Goal: Transaction & Acquisition: Subscribe to service/newsletter

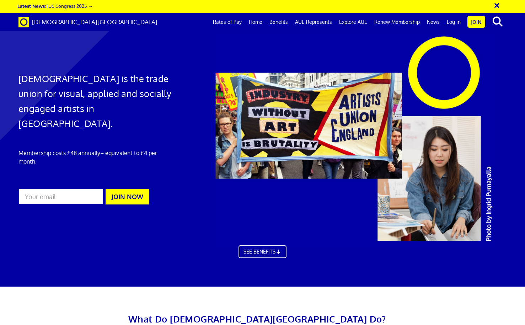
scroll to position [0, 5]
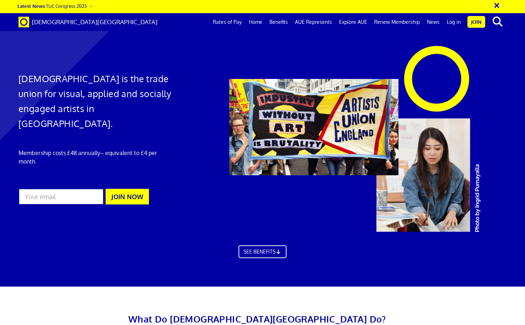
click at [453, 23] on link "Log in" at bounding box center [453, 22] width 21 height 18
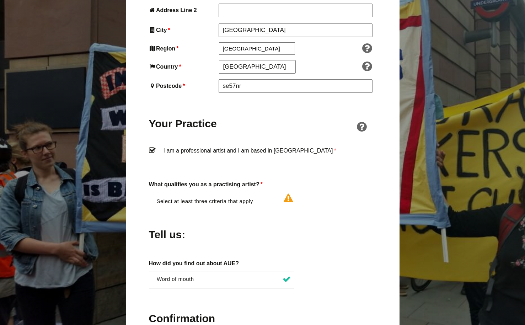
scroll to position [484, 0]
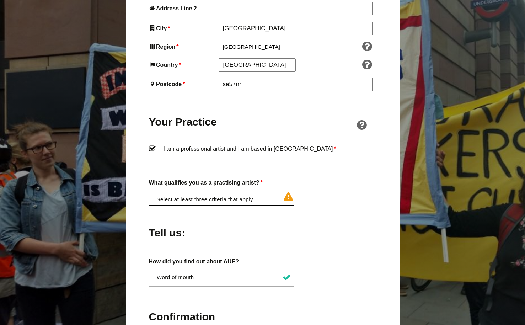
click at [262, 191] on li at bounding box center [224, 197] width 146 height 12
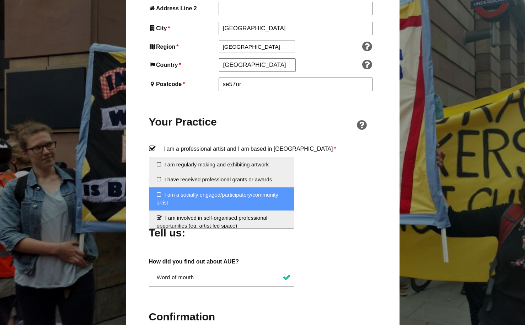
scroll to position [0, 0]
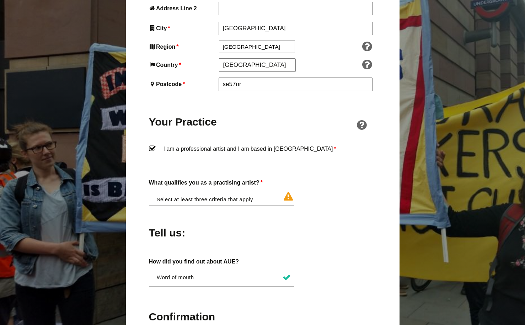
click at [364, 211] on div "Tell us:" at bounding box center [262, 230] width 227 height 39
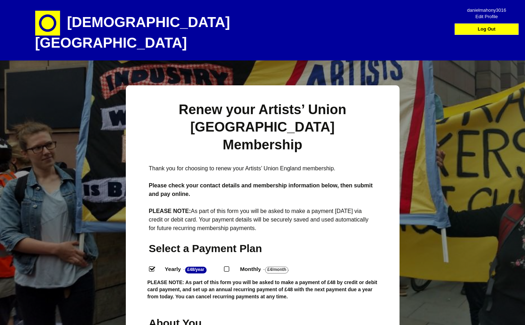
click at [228, 266] on input "Monthly - £4/Month ." at bounding box center [226, 268] width 5 height 5
radio input "true"
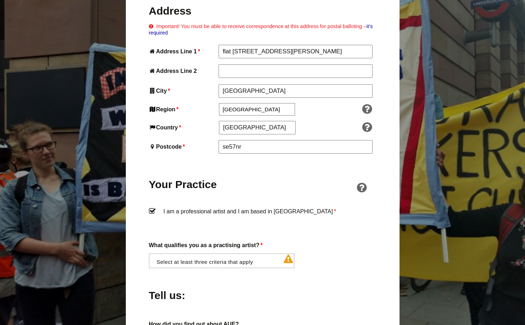
scroll to position [423, 0]
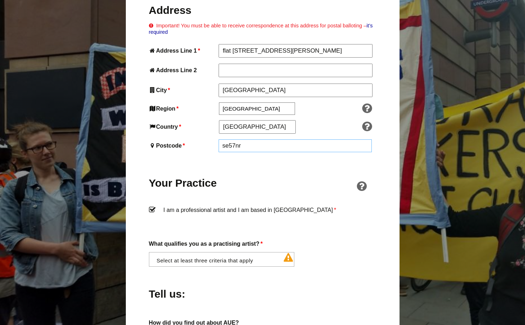
drag, startPoint x: 272, startPoint y: 114, endPoint x: 196, endPoint y: 104, distance: 76.3
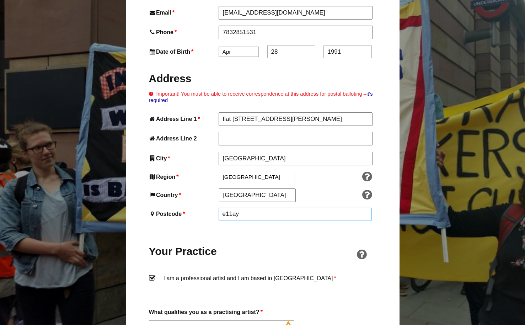
scroll to position [349, 0]
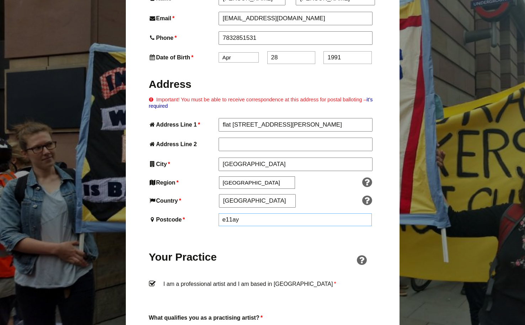
type input "e11ay"
drag, startPoint x: 296, startPoint y: 95, endPoint x: 162, endPoint y: 86, distance: 133.6
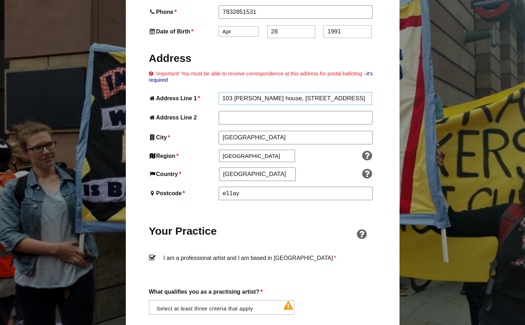
scroll to position [487, 0]
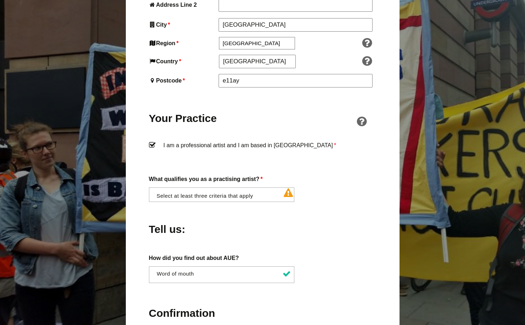
type input "103 [PERSON_NAME] house, [STREET_ADDRESS]"
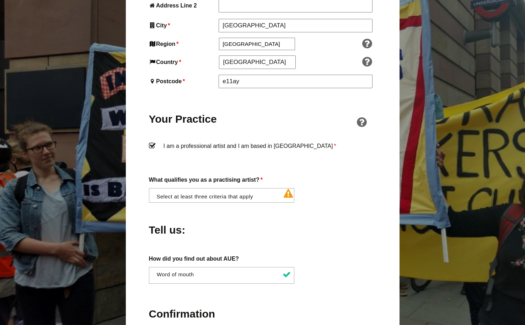
click at [258, 188] on li at bounding box center [224, 194] width 146 height 12
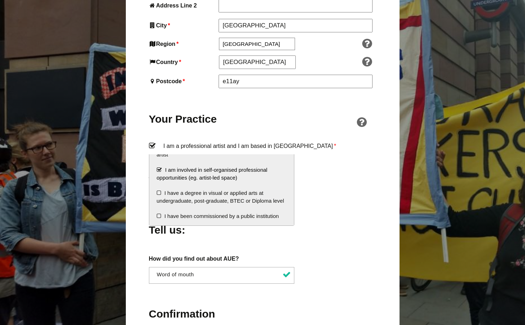
scroll to position [46, 0]
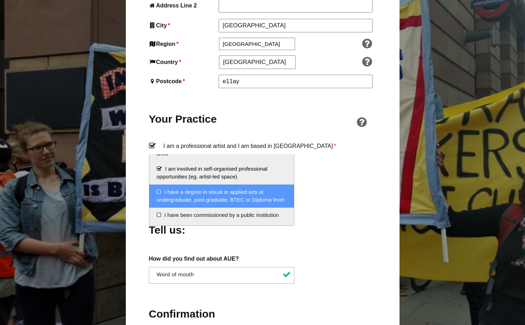
click at [251, 197] on li "I have a degree in visual or applied arts at undergraduate, post-graduate, BTEC…" at bounding box center [221, 195] width 145 height 23
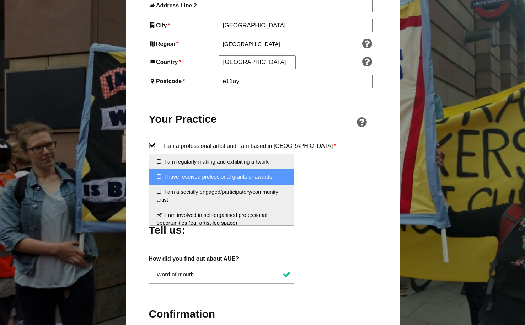
scroll to position [0, 0]
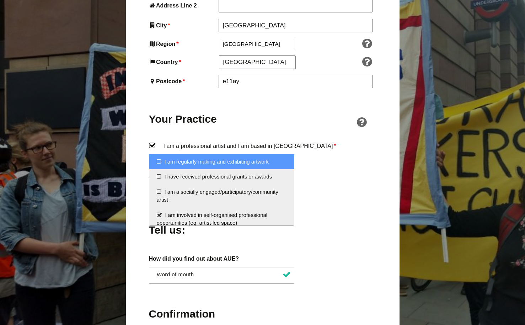
click at [246, 162] on li "I am regularly making and exhibiting artwork" at bounding box center [221, 161] width 145 height 15
select select "regularly_making_and_exhibiting_artwork"
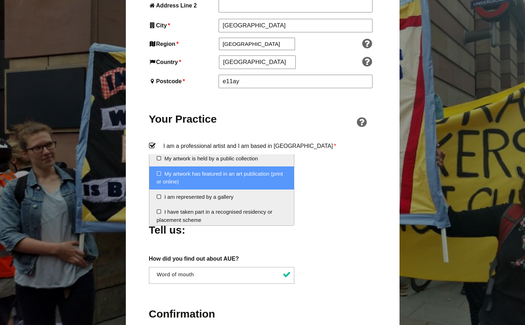
scroll to position [117, 0]
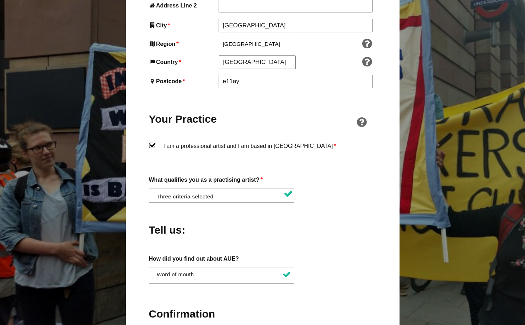
click at [330, 209] on div "Tell us:" at bounding box center [262, 228] width 227 height 39
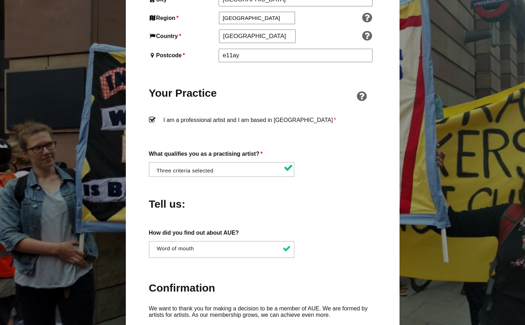
scroll to position [832, 0]
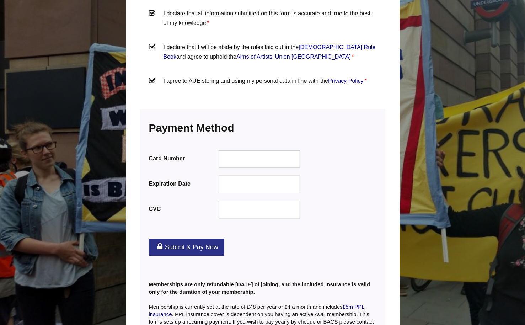
click at [258, 146] on div "Card Number Expiration Date CVC" at bounding box center [262, 182] width 227 height 72
click at [257, 150] on div at bounding box center [259, 159] width 82 height 18
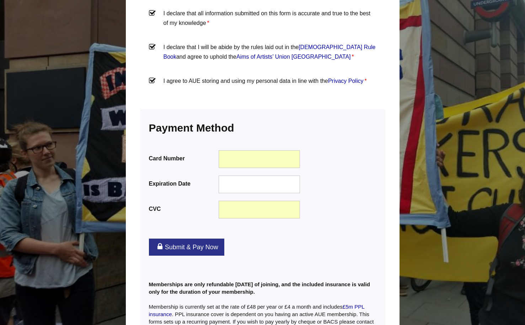
click at [205, 238] on link "Submit & Pay Now" at bounding box center [186, 246] width 75 height 17
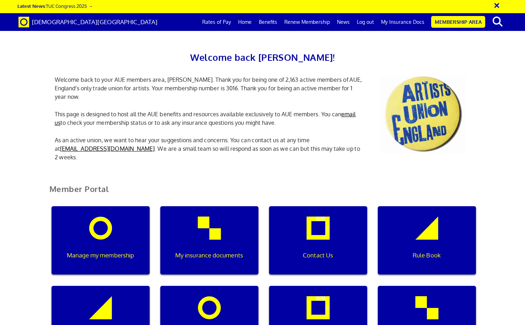
scroll to position [313, 0]
